Goal: Transaction & Acquisition: Subscribe to service/newsletter

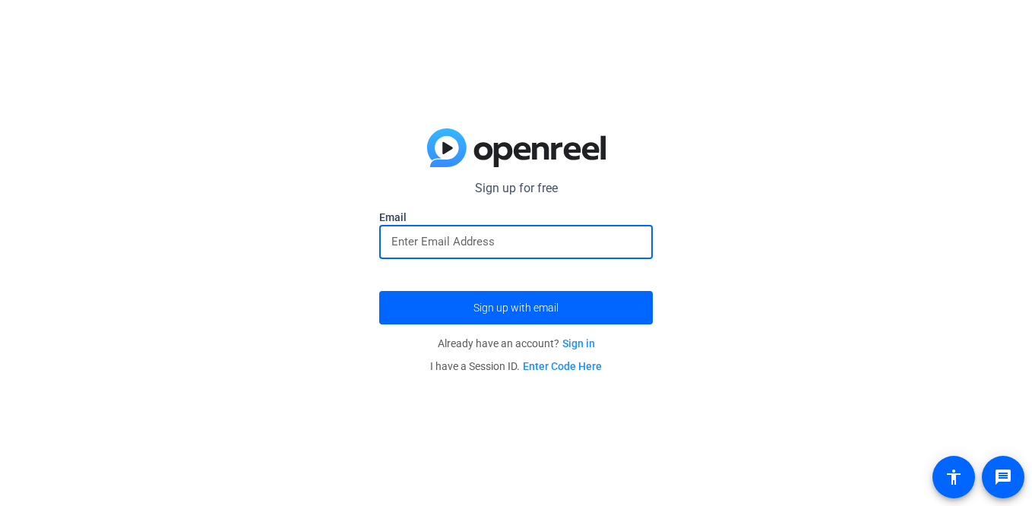
click at [474, 241] on input "email" at bounding box center [515, 242] width 249 height 18
click at [379, 291] on button "Sign up with email" at bounding box center [516, 307] width 274 height 33
type input "[EMAIL_ADDRESS][DOMAIN_NAME]"
click at [379, 291] on button "Sign up with email" at bounding box center [516, 307] width 274 height 33
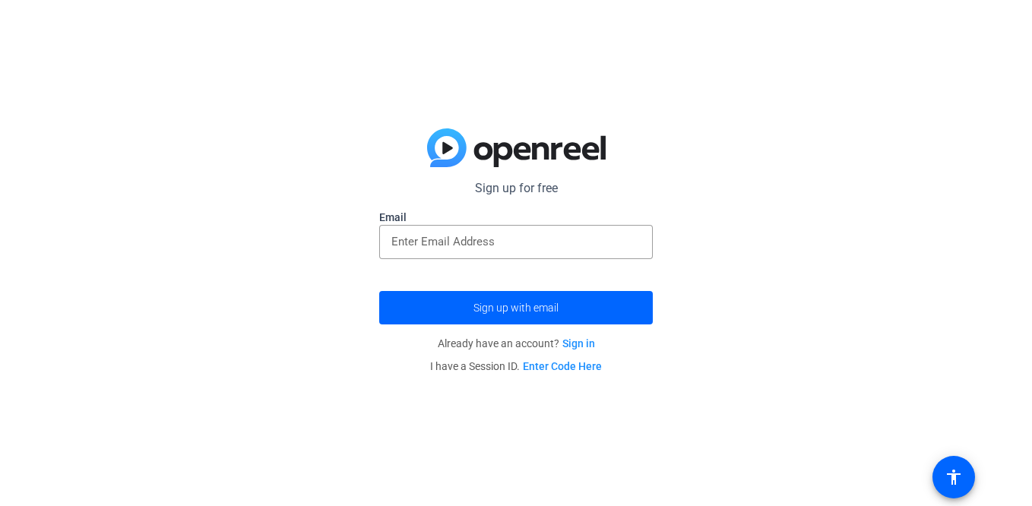
click at [430, 243] on input "email" at bounding box center [515, 242] width 249 height 18
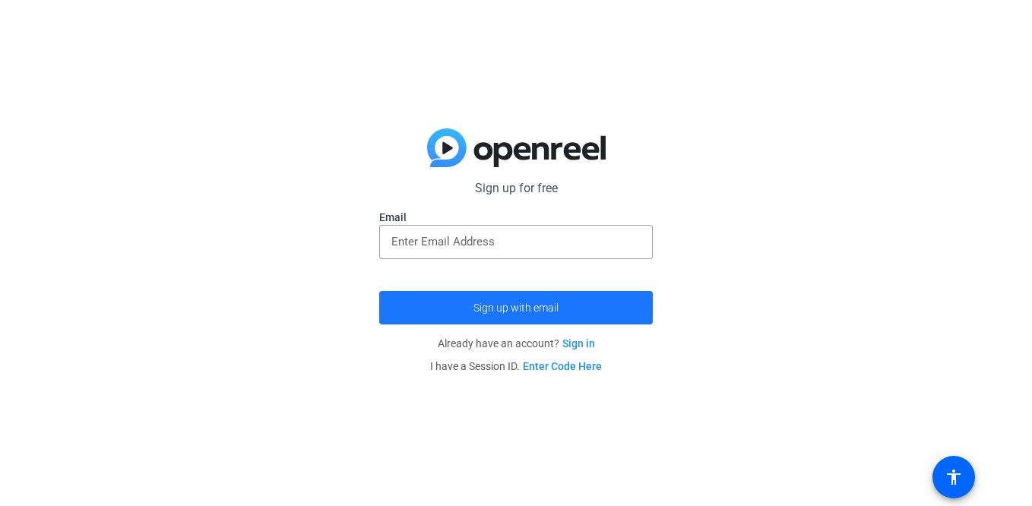
click at [488, 315] on span "submit" at bounding box center [516, 308] width 274 height 36
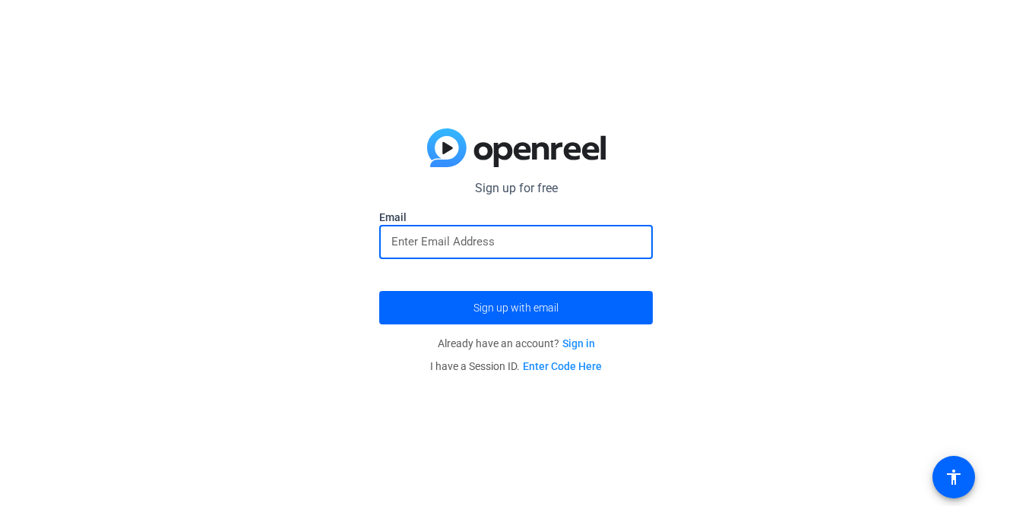
click at [473, 240] on input "email" at bounding box center [515, 242] width 249 height 18
click at [379, 291] on button "Sign up with email" at bounding box center [516, 307] width 274 height 33
type input "[EMAIL_ADDRESS][DOMAIN_NAME]"
click at [540, 308] on span "Sign up with email" at bounding box center [515, 308] width 85 height 0
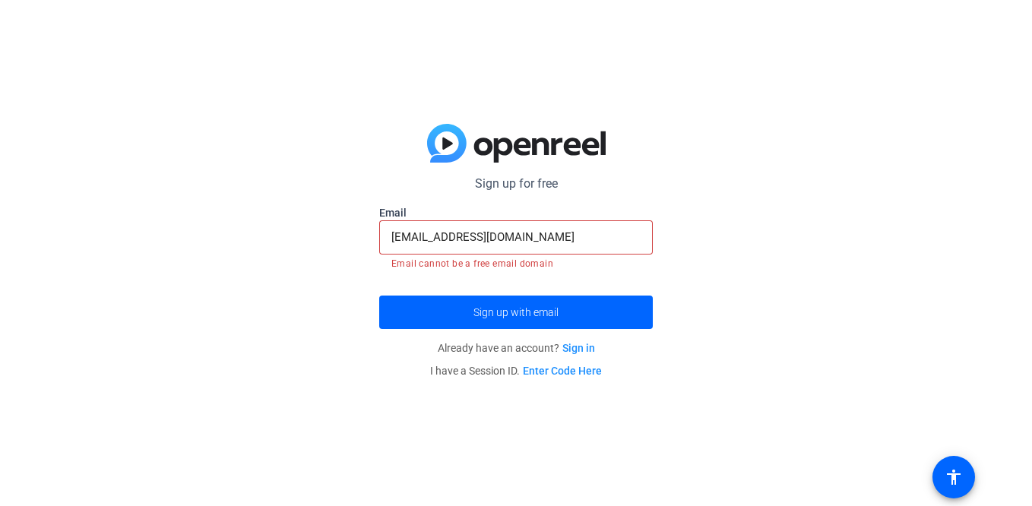
click at [568, 340] on p "Already have an account? Sign in" at bounding box center [516, 348] width 274 height 23
click at [574, 346] on link "Sign in" at bounding box center [578, 348] width 33 height 12
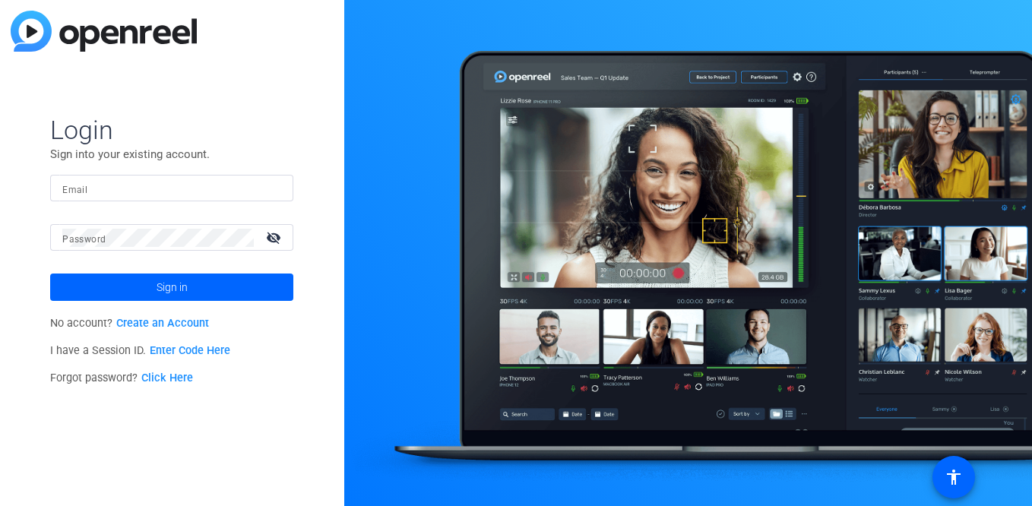
click at [165, 176] on div at bounding box center [171, 188] width 219 height 27
type input "[EMAIL_ADDRESS][DOMAIN_NAME]"
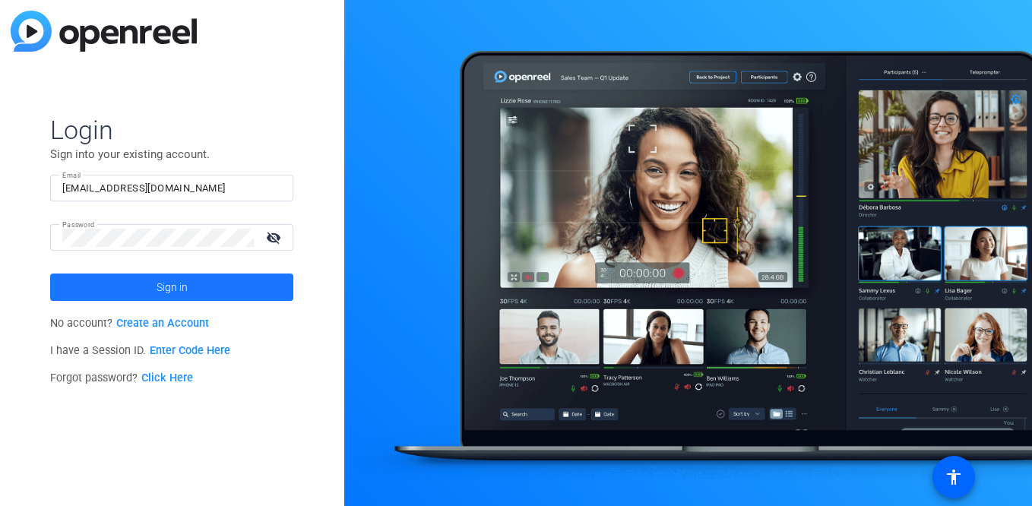
click at [173, 299] on span "Sign in" at bounding box center [172, 287] width 31 height 38
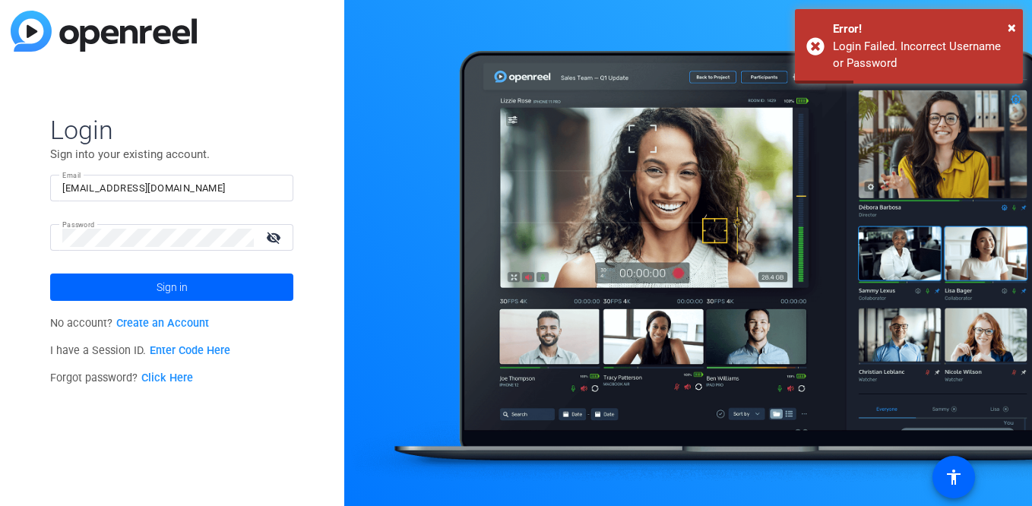
click at [166, 322] on link "Create an Account" at bounding box center [162, 323] width 93 height 13
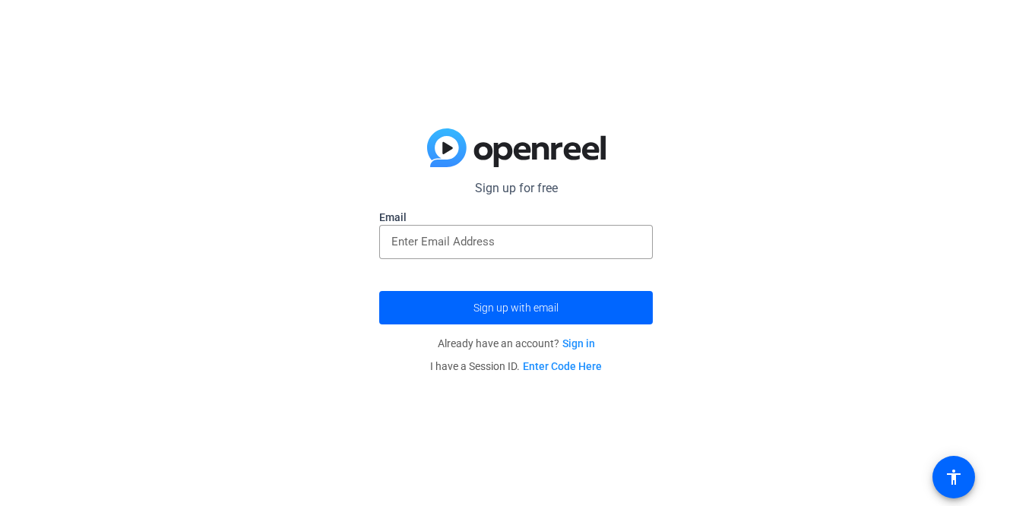
click at [473, 240] on input "email" at bounding box center [515, 242] width 249 height 18
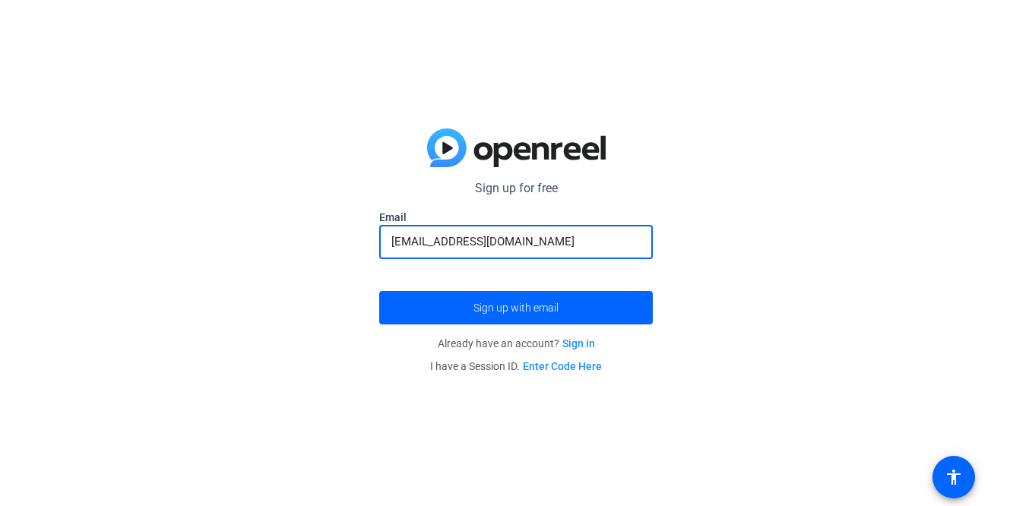
type input "[EMAIL_ADDRESS][DOMAIN_NAME]"
click at [524, 308] on span "Sign up with email" at bounding box center [515, 308] width 85 height 0
